Goal: Navigation & Orientation: Find specific page/section

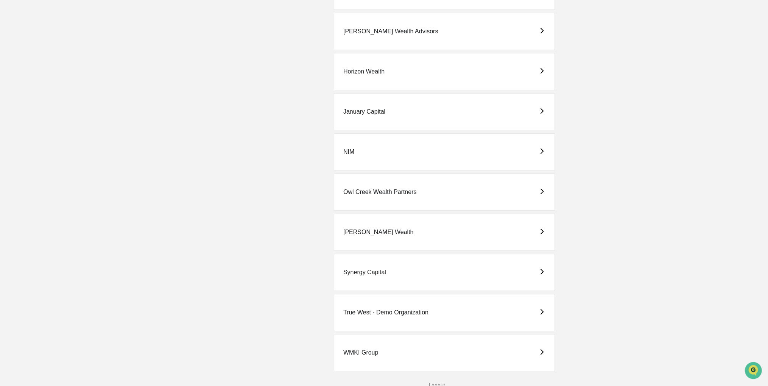
click at [419, 318] on div "True West - Demo Organization" at bounding box center [444, 312] width 221 height 37
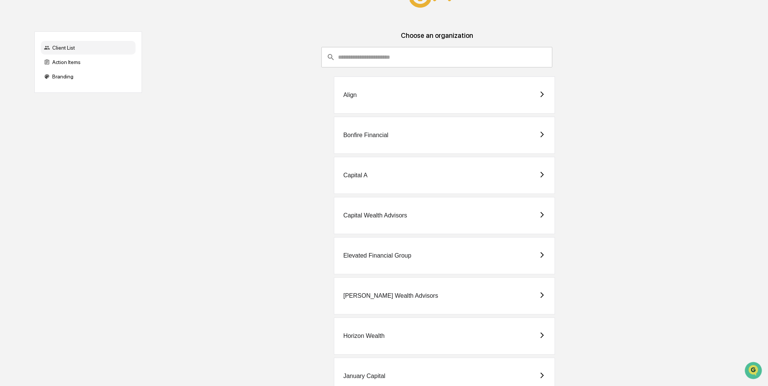
scroll to position [44, 0]
click at [380, 218] on div "Capital Wealth Advisors" at bounding box center [375, 216] width 64 height 7
